Goal: Task Accomplishment & Management: Manage account settings

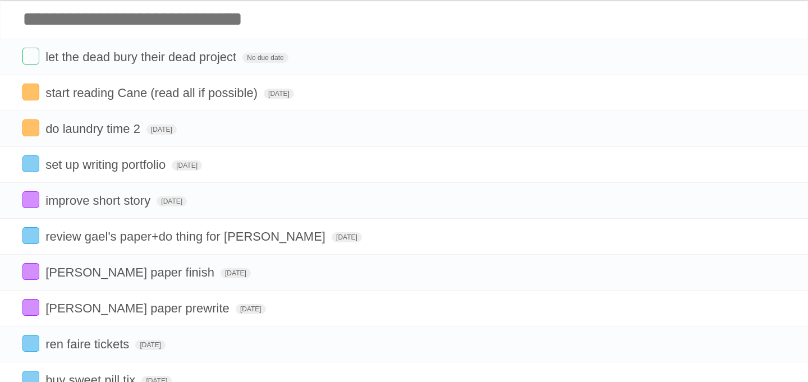
scroll to position [54, 0]
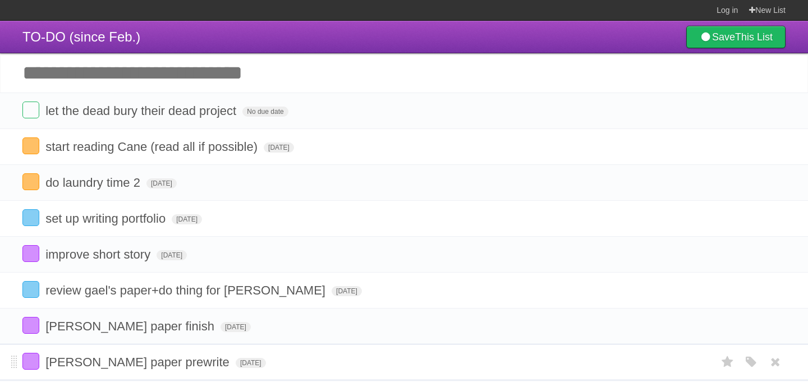
scroll to position [163, 0]
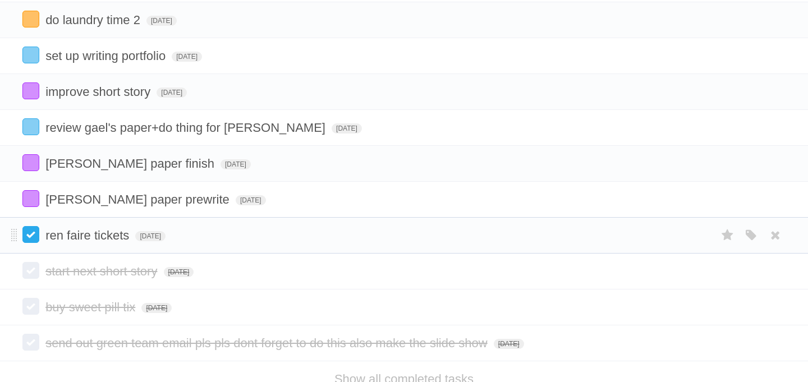
click at [25, 243] on label at bounding box center [30, 234] width 17 height 17
click at [32, 204] on label at bounding box center [30, 198] width 17 height 17
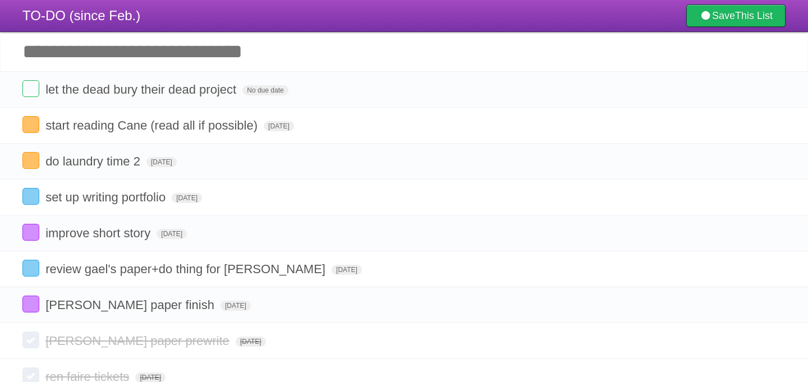
scroll to position [21, 0]
click at [32, 89] on label at bounding box center [30, 89] width 17 height 17
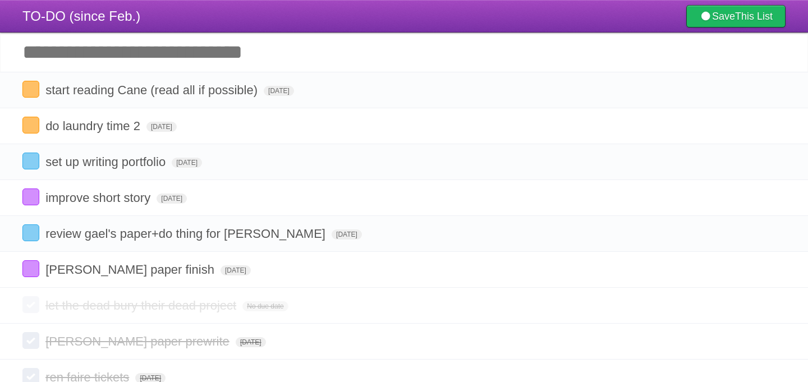
click at [74, 57] on input "Add another task" at bounding box center [404, 52] width 808 height 39
type input "*"
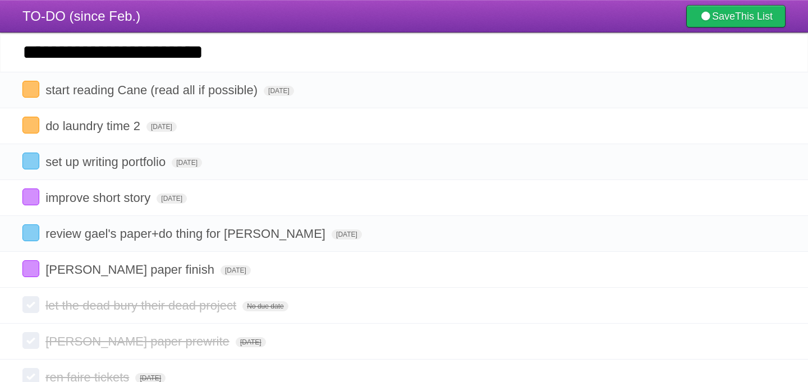
type input "**********"
click input "*********" at bounding box center [0, 0] width 0 height 0
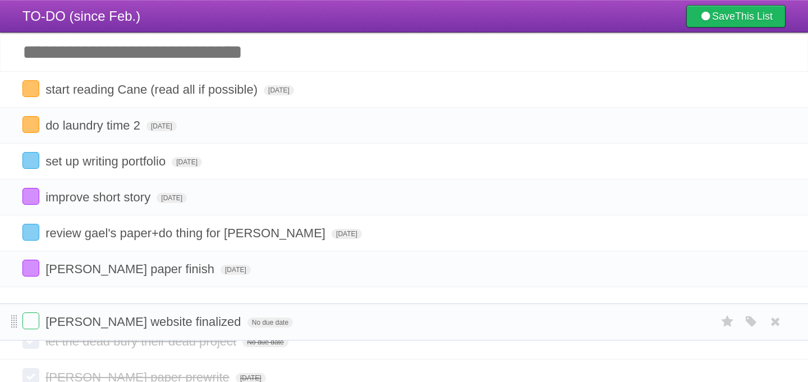
drag, startPoint x: 16, startPoint y: 93, endPoint x: 15, endPoint y: 323, distance: 229.4
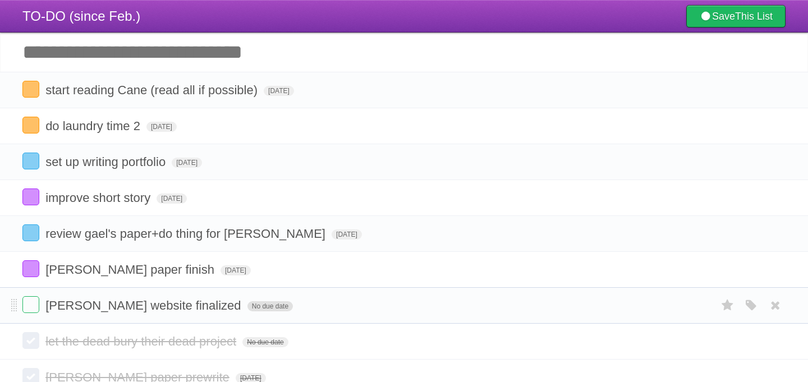
click at [247, 311] on span "No due date" at bounding box center [269, 306] width 45 height 10
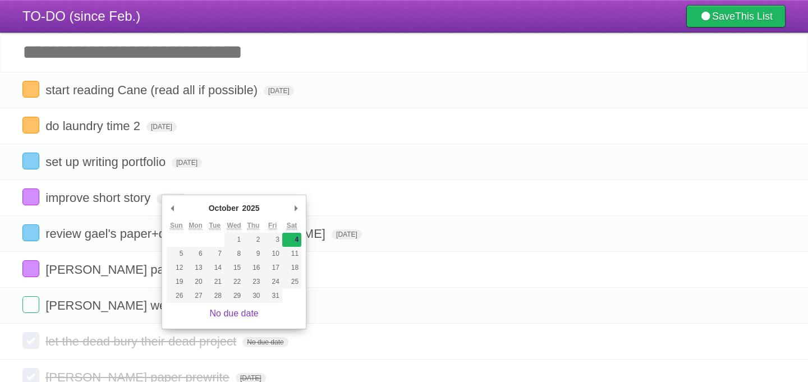
type span "[DATE]"
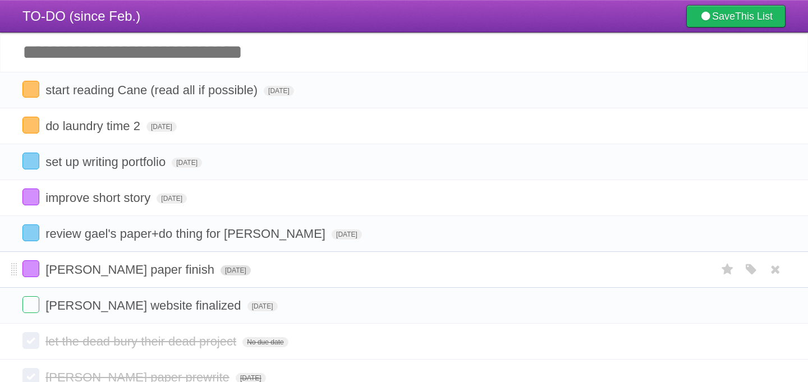
click at [220, 273] on span "[DATE]" at bounding box center [235, 270] width 30 height 10
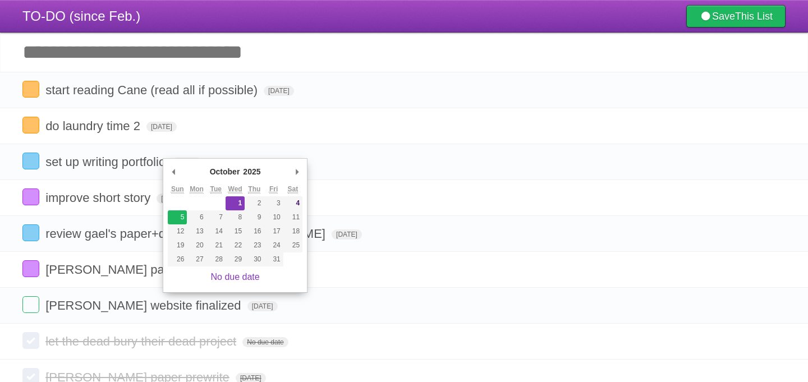
type span "[DATE]"
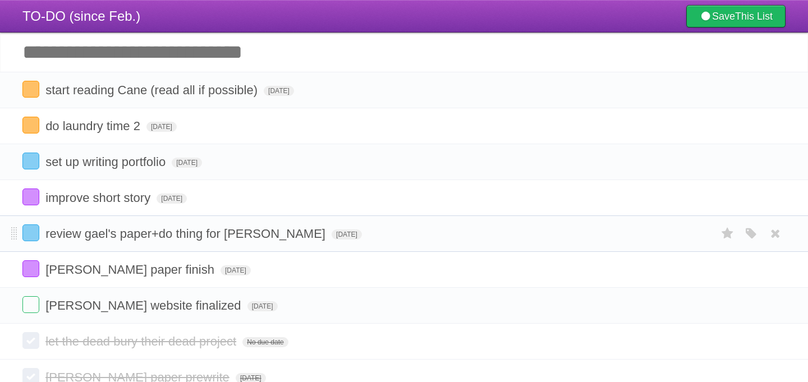
click at [278, 234] on form "review gael's paper+do thing for [PERSON_NAME] [DATE] White Red Blue Green Purp…" at bounding box center [403, 233] width 763 height 19
click at [332, 238] on span "[DATE]" at bounding box center [347, 234] width 30 height 10
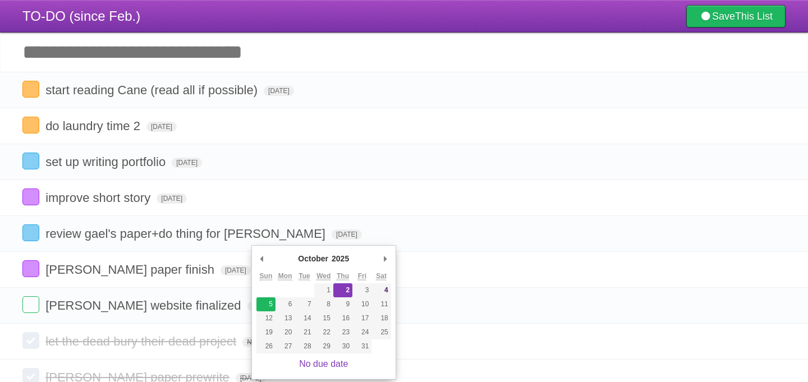
type span "[DATE]"
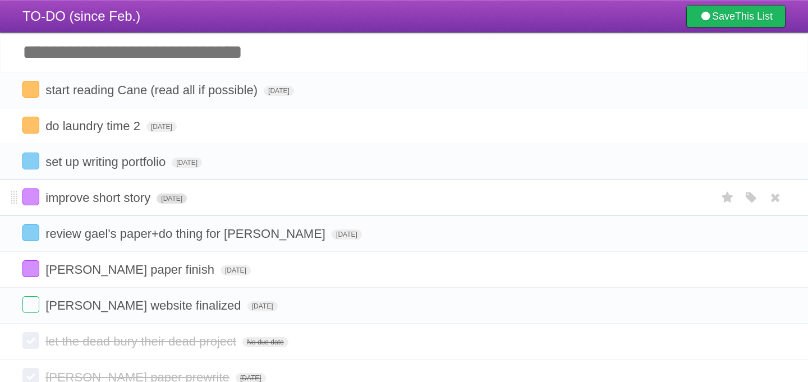
click at [168, 204] on span "[DATE]" at bounding box center [171, 199] width 30 height 10
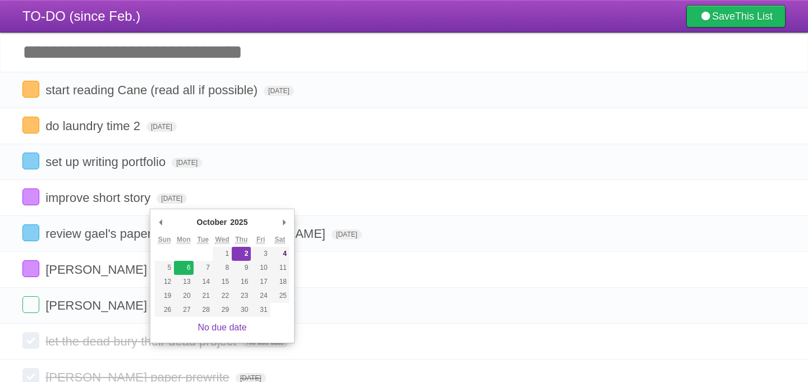
type span "[DATE]"
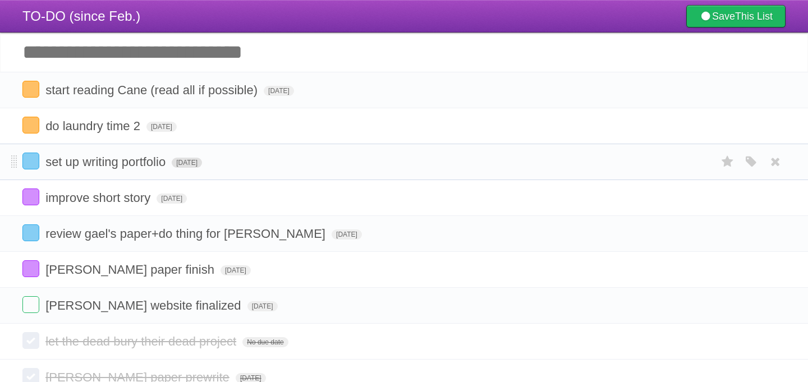
click at [202, 168] on span "[DATE]" at bounding box center [187, 163] width 30 height 10
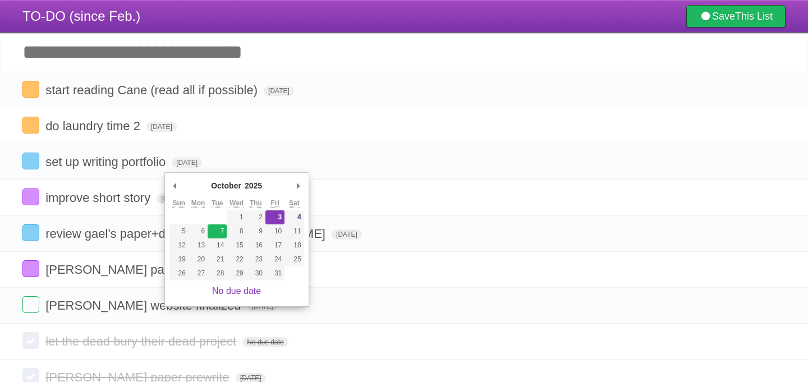
type span "[DATE]"
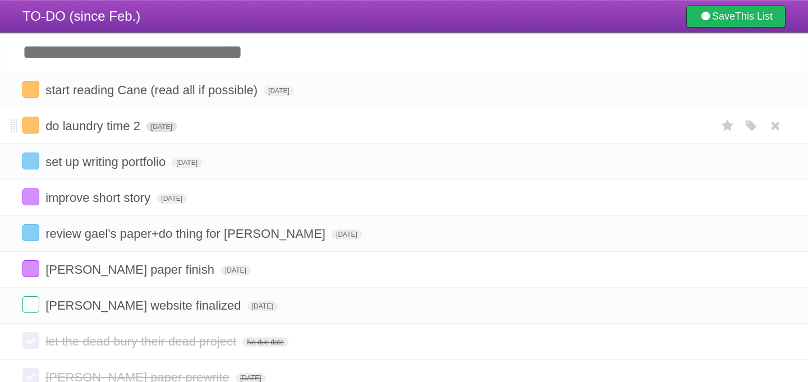
click at [173, 132] on span "[DATE]" at bounding box center [161, 127] width 30 height 10
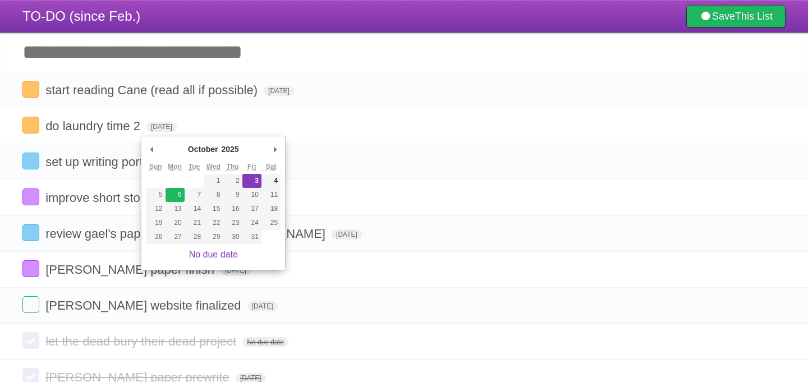
type span "[DATE]"
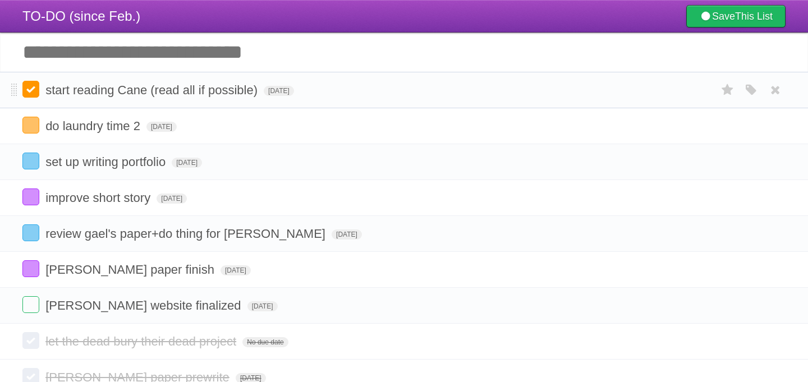
click at [33, 93] on label at bounding box center [30, 89] width 17 height 17
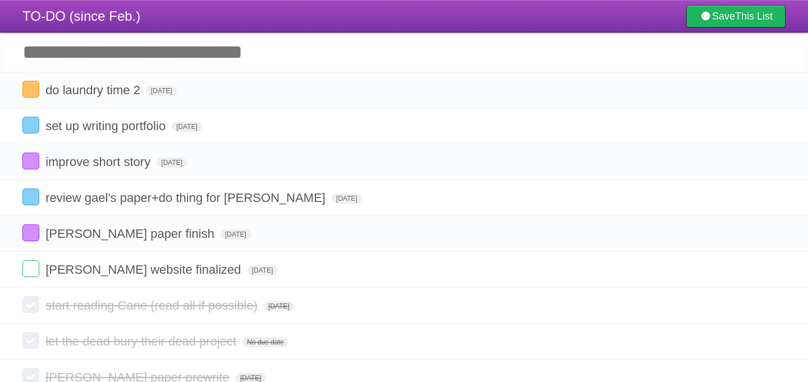
click at [133, 49] on input "Add another task" at bounding box center [404, 52] width 808 height 39
click at [113, 52] on input "Add another task" at bounding box center [404, 52] width 808 height 39
click at [109, 57] on input "Add another task" at bounding box center [404, 52] width 808 height 39
